Goal: Task Accomplishment & Management: Use online tool/utility

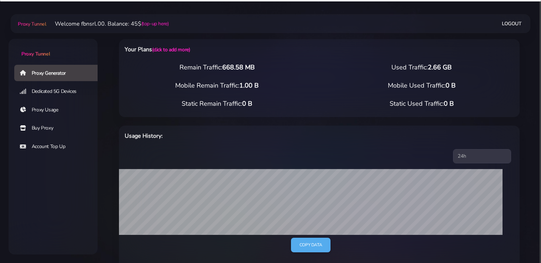
select select "static"
select select "IT"
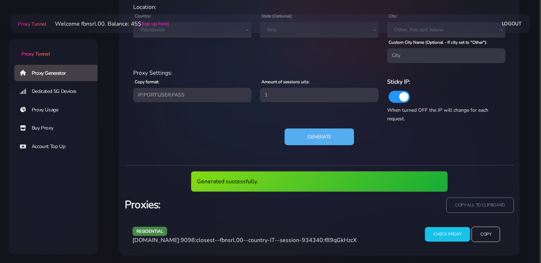
scroll to position [326, 0]
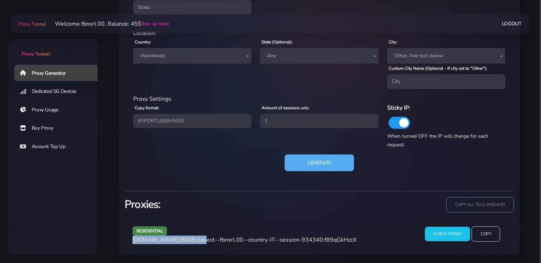
drag, startPoint x: 194, startPoint y: 240, endPoint x: 133, endPoint y: 240, distance: 60.9
click at [133, 240] on span "[DOMAIN_NAME]:9098:closest--fbnsrl.00--country-IT--session-934340:f89qGkHzcX" at bounding box center [245, 240] width 224 height 8
copy span "[DOMAIN_NAME]:9098"
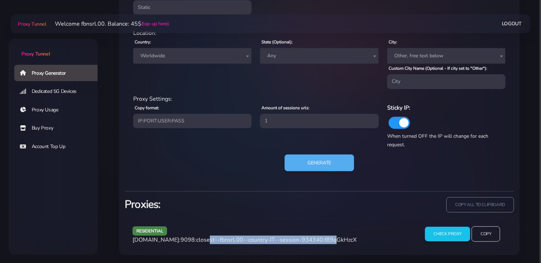
drag, startPoint x: 320, startPoint y: 240, endPoint x: 197, endPoint y: 242, distance: 123.0
click at [197, 242] on span "[DOMAIN_NAME]:9098:closest--fbnsrl.00--country-IT--session-934340:f89qGkHzcX" at bounding box center [245, 240] width 224 height 8
copy span "closest--fbnsrl.00--country-IT--session-934340"
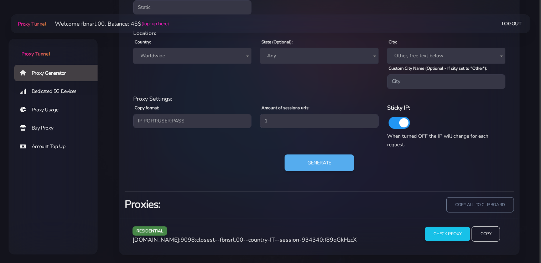
click at [344, 239] on span "[DOMAIN_NAME]:9098:closest--fbnsrl.00--country-IT--session-934340:f89qGkHzcX" at bounding box center [245, 240] width 224 height 8
copy span "f89qGkHzcX"
